Goal: Navigation & Orientation: Find specific page/section

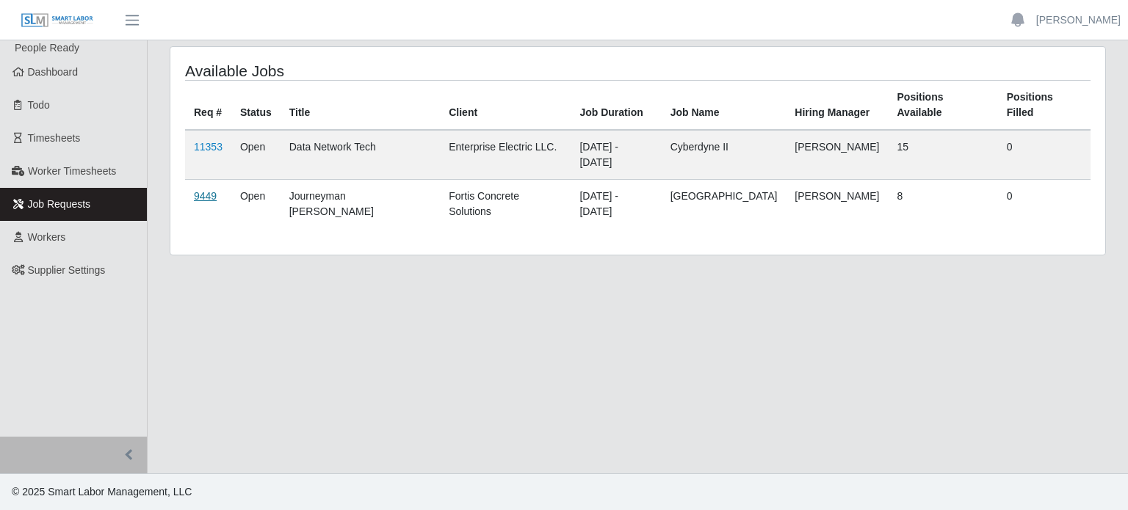
click at [206, 190] on link "9449" at bounding box center [205, 196] width 23 height 12
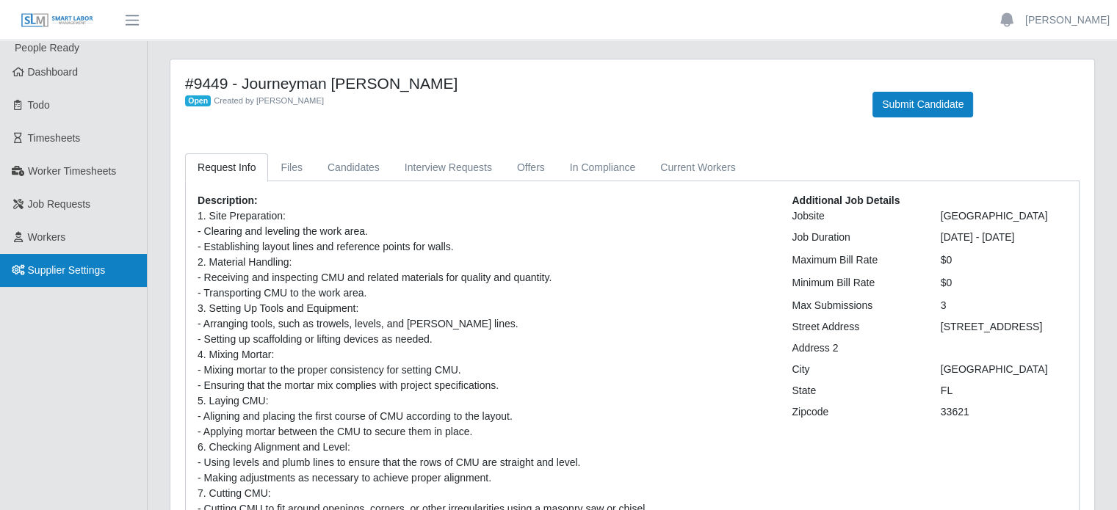
click at [62, 264] on span "Supplier Settings" at bounding box center [67, 270] width 78 height 12
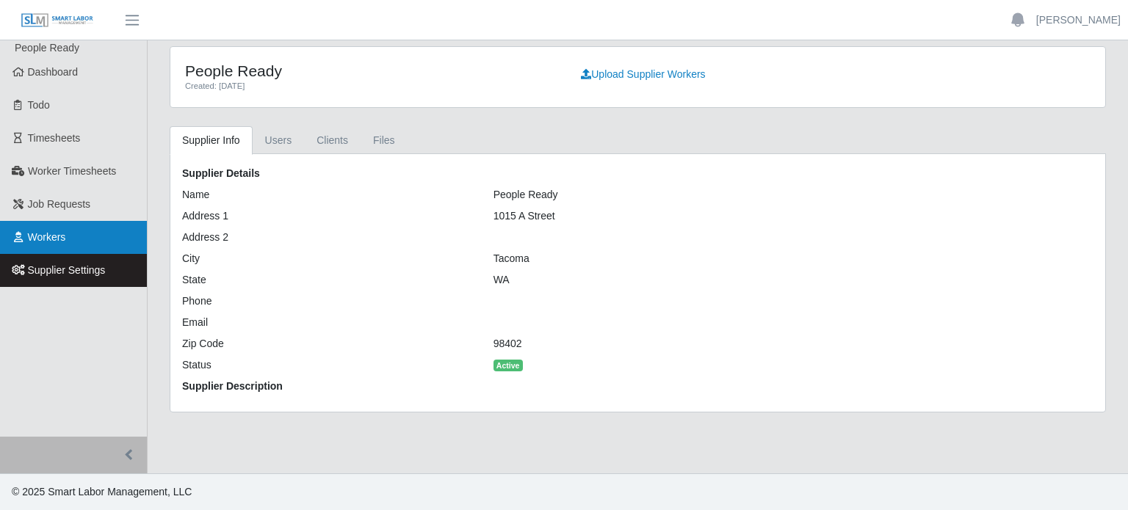
click at [43, 237] on span "Workers" at bounding box center [47, 237] width 38 height 12
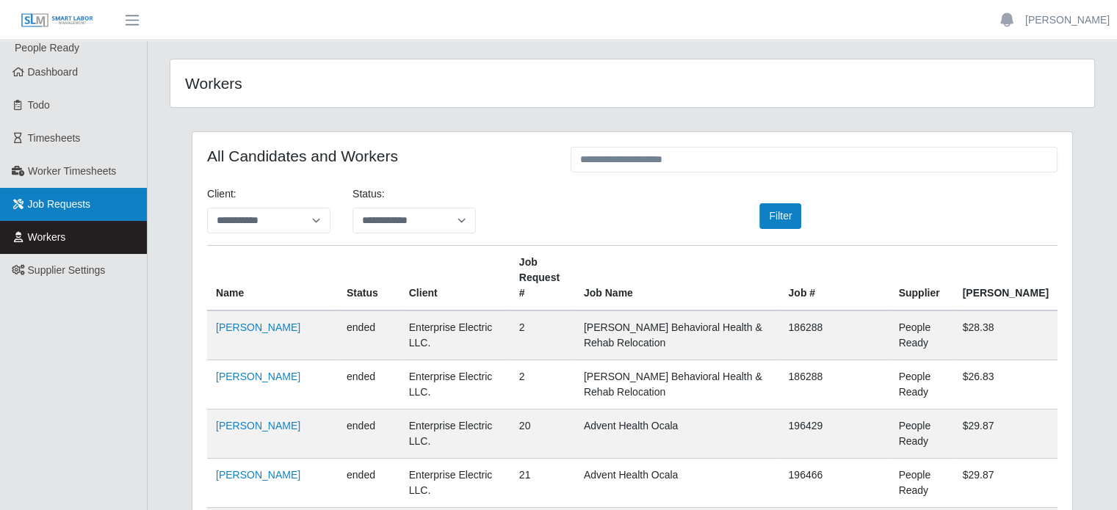
click at [88, 209] on link "Job Requests" at bounding box center [73, 204] width 147 height 33
